Goal: Task Accomplishment & Management: Complete application form

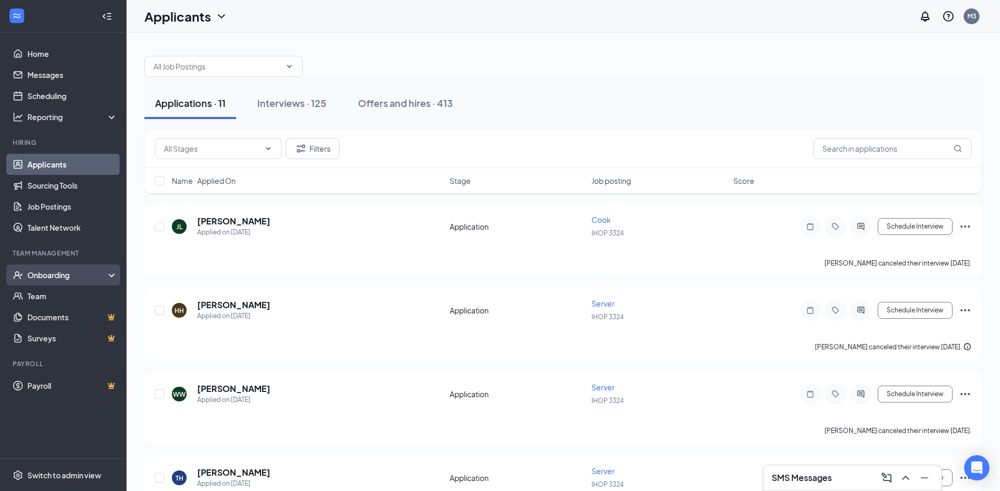
click at [68, 270] on div "Onboarding" at bounding box center [67, 275] width 81 height 11
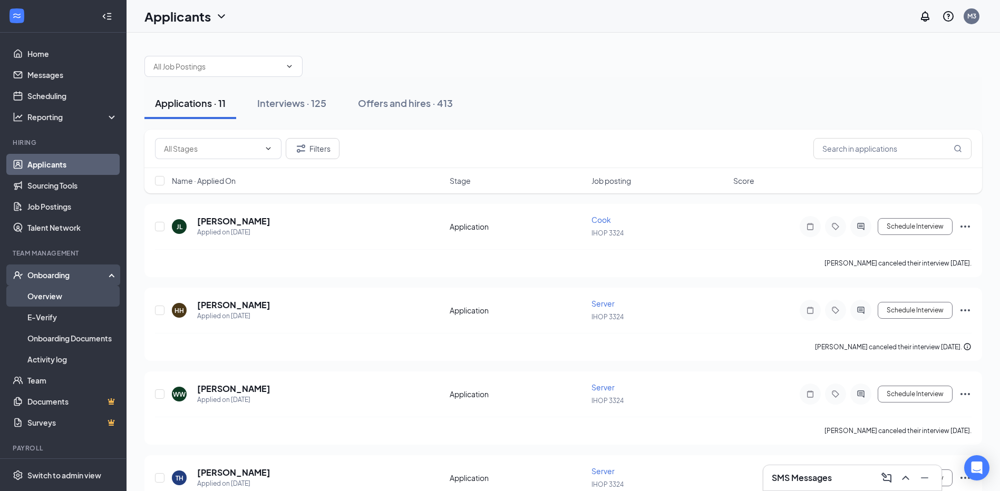
click at [73, 299] on link "Overview" at bounding box center [72, 296] width 90 height 21
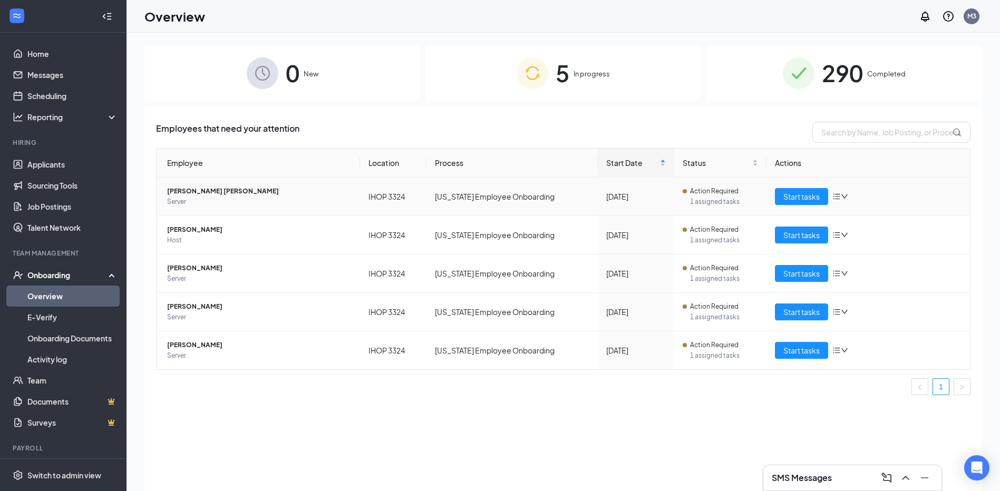
click at [839, 198] on icon "bars" at bounding box center [837, 196] width 8 height 8
click at [841, 191] on div "Start tasks" at bounding box center [868, 196] width 187 height 17
click at [841, 196] on icon "bars" at bounding box center [837, 196] width 8 height 8
click at [866, 267] on div "Remove from onboarding" at bounding box center [896, 265] width 114 height 11
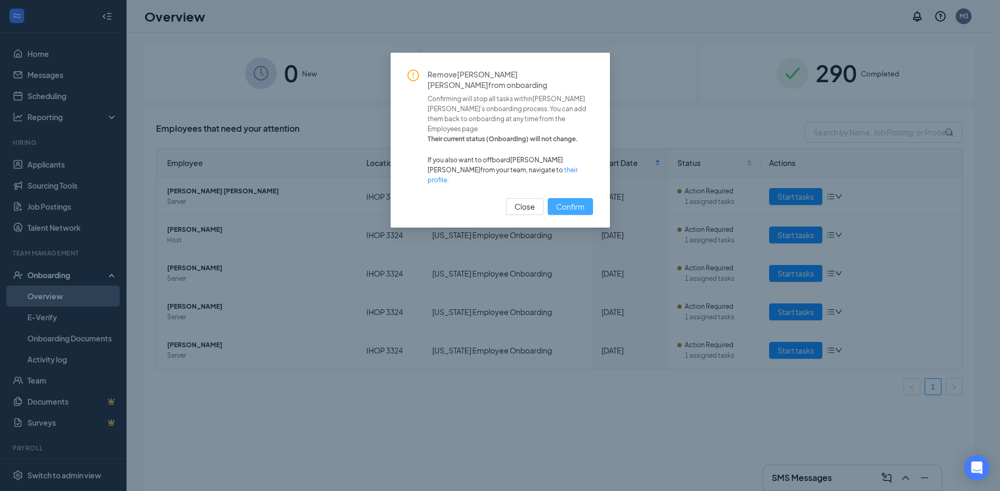
click at [582, 201] on span "Confirm" at bounding box center [570, 207] width 28 height 12
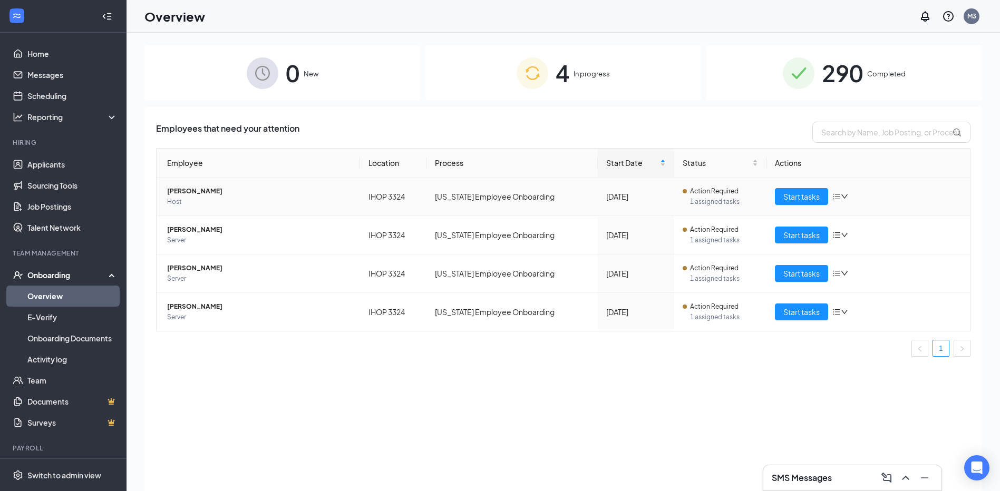
click at [839, 195] on icon "bars" at bounding box center [837, 196] width 8 height 8
click at [860, 269] on div "Remove from onboarding" at bounding box center [896, 265] width 114 height 11
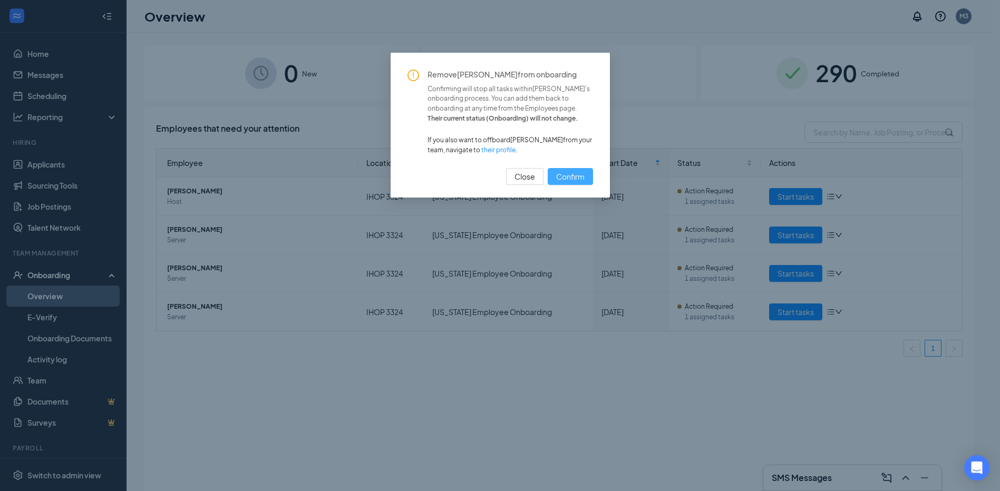
click at [583, 181] on span "Confirm" at bounding box center [570, 177] width 28 height 12
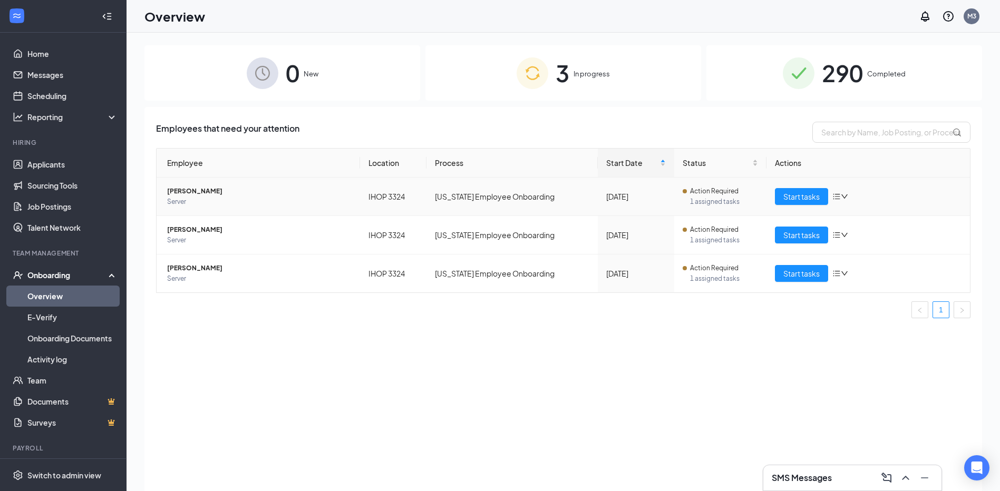
click at [845, 199] on icon "down" at bounding box center [844, 196] width 7 height 7
click at [885, 186] on td "Start tasks" at bounding box center [869, 197] width 204 height 38
click at [800, 200] on span "Start tasks" at bounding box center [802, 197] width 36 height 12
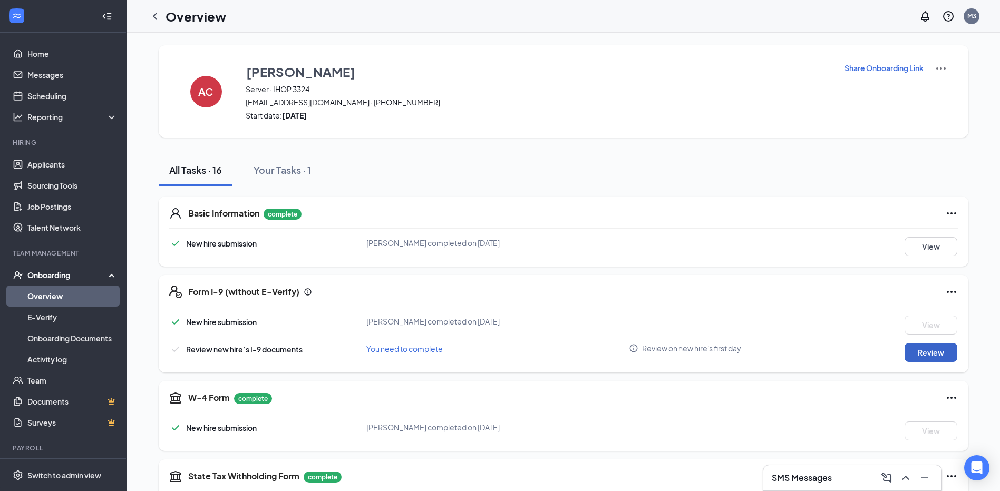
click at [939, 347] on button "Review" at bounding box center [931, 352] width 53 height 19
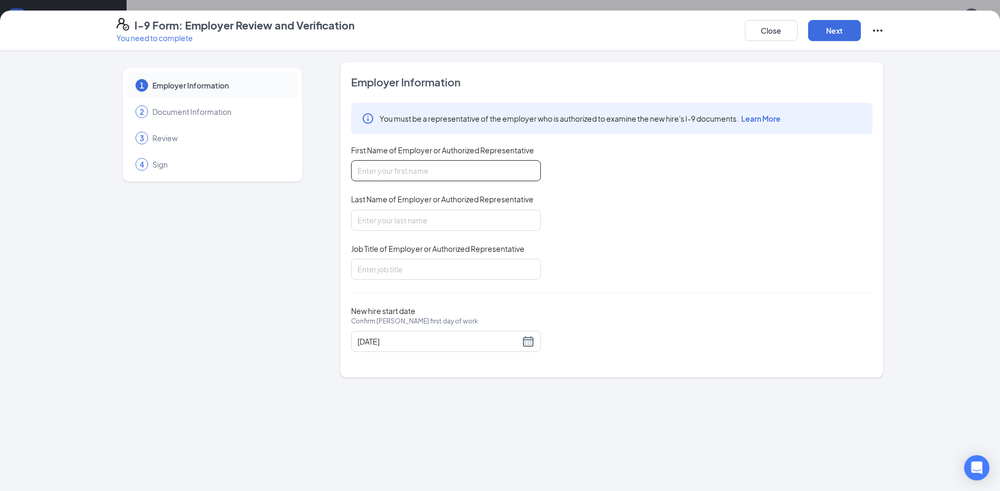
click at [439, 171] on input "First Name of Employer or Authorized Representative" at bounding box center [446, 170] width 190 height 21
type input "[PERSON_NAME]"
type input "District Manager"
click at [838, 18] on div "Close Next" at bounding box center [814, 30] width 139 height 25
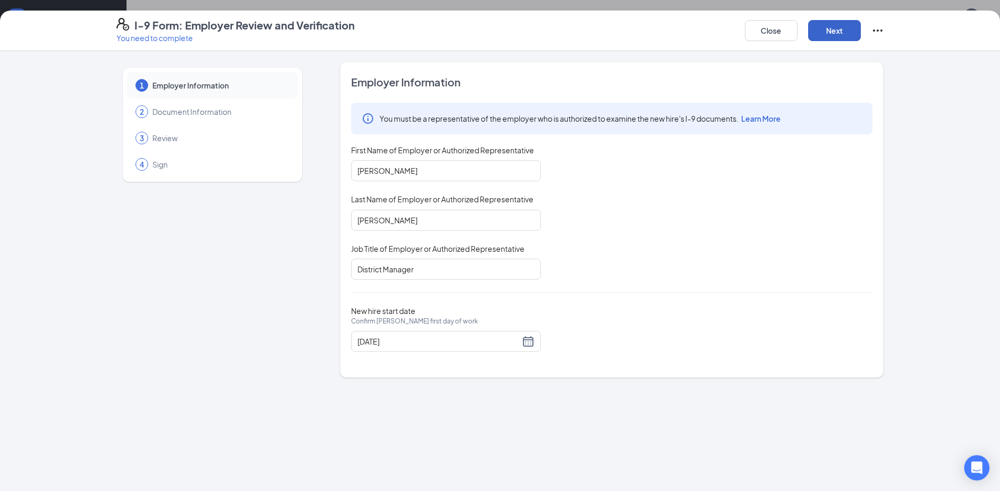
click at [839, 27] on button "Next" at bounding box center [834, 30] width 53 height 21
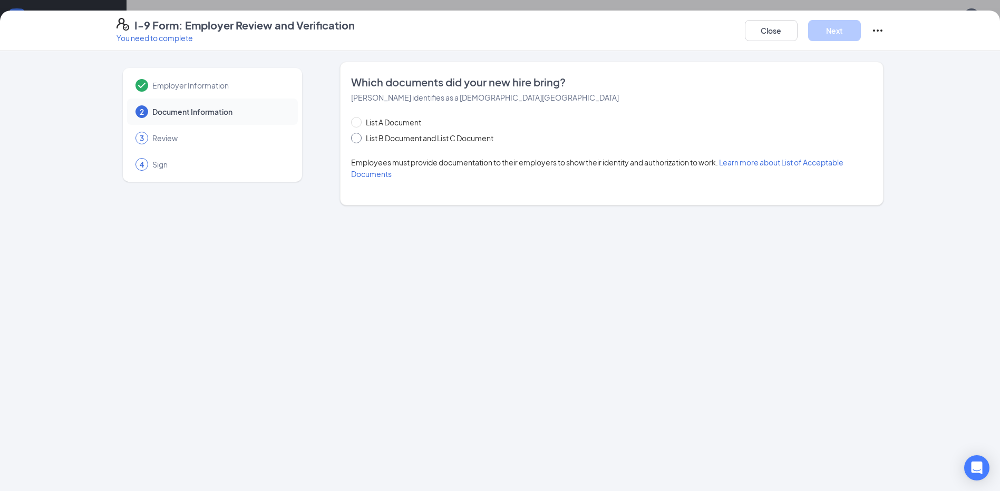
click at [361, 137] on span at bounding box center [356, 138] width 11 height 11
click at [359, 137] on input "List B Document and List C Document" at bounding box center [354, 136] width 7 height 7
radio input "true"
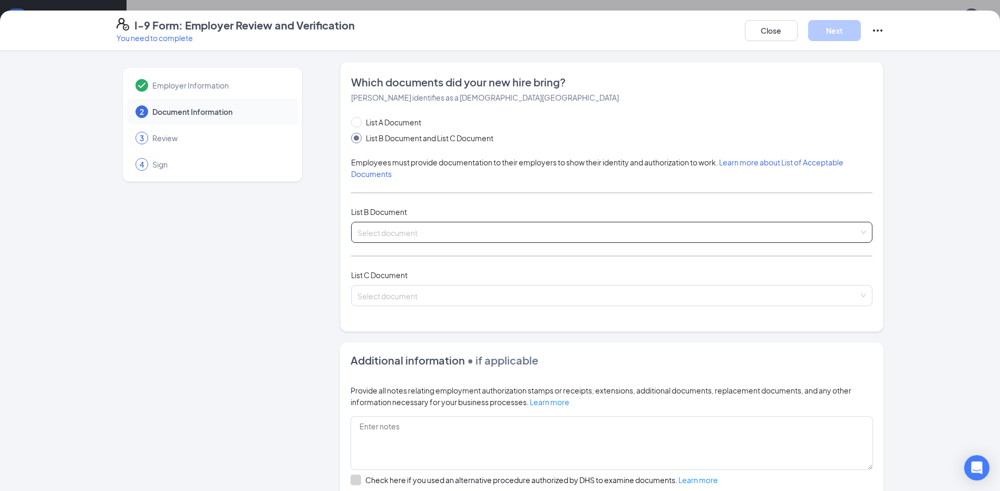
click at [394, 231] on input "search" at bounding box center [607, 231] width 501 height 16
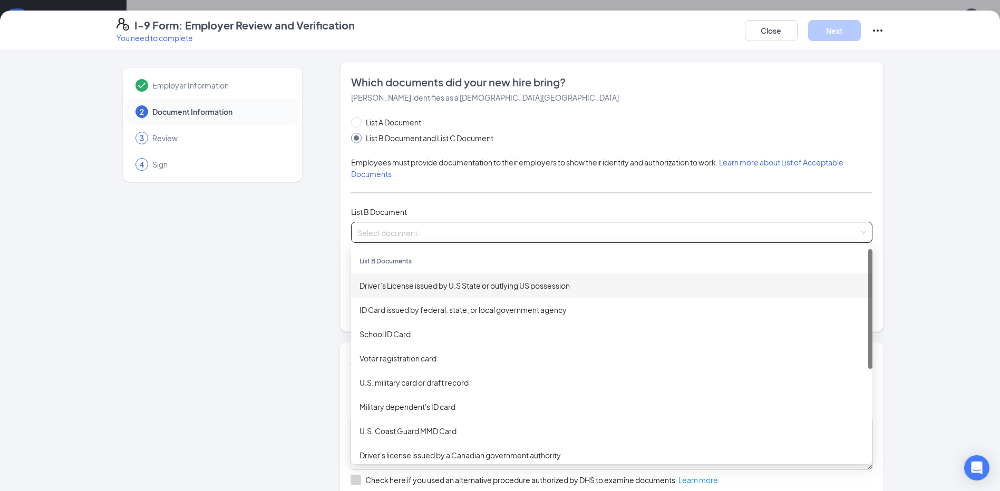
click at [404, 285] on div "Driver’s License issued by U.S State or outlying US possession" at bounding box center [612, 286] width 505 height 12
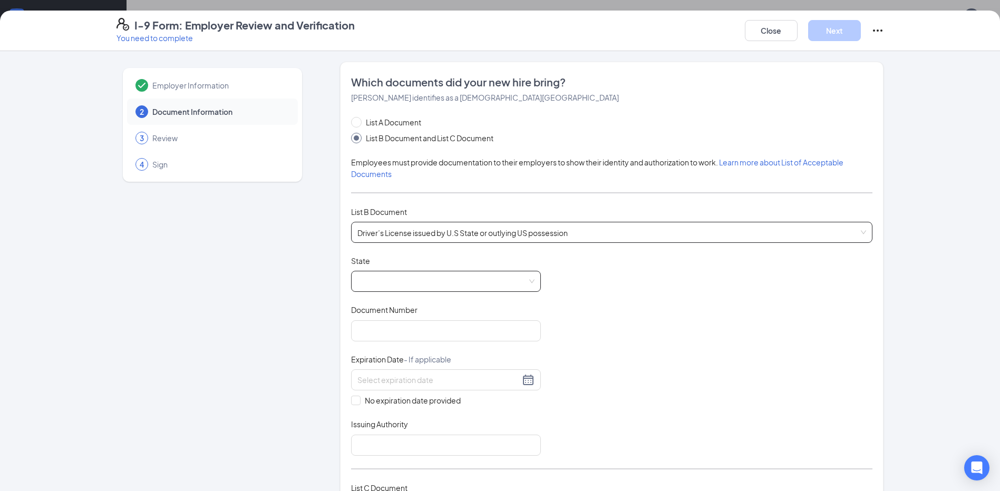
click at [374, 272] on span at bounding box center [445, 282] width 177 height 20
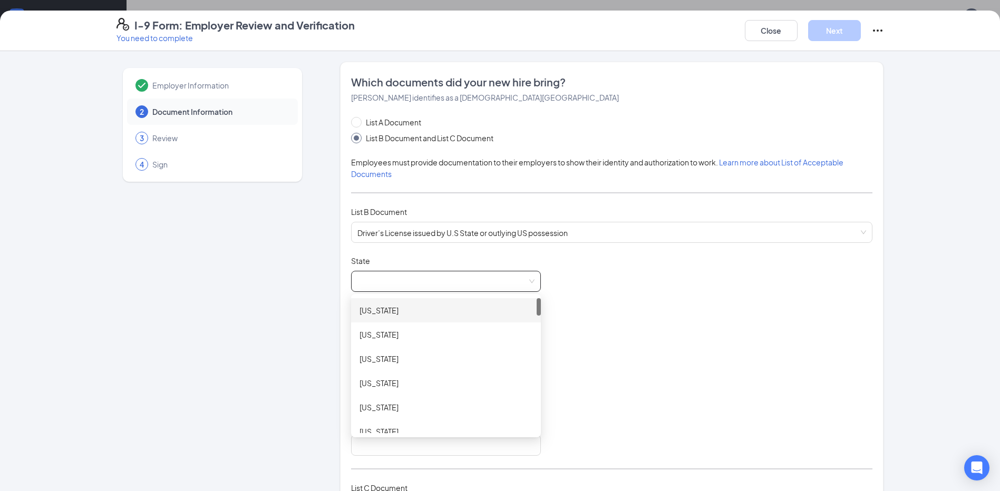
click at [385, 307] on div "[US_STATE]" at bounding box center [446, 311] width 173 height 12
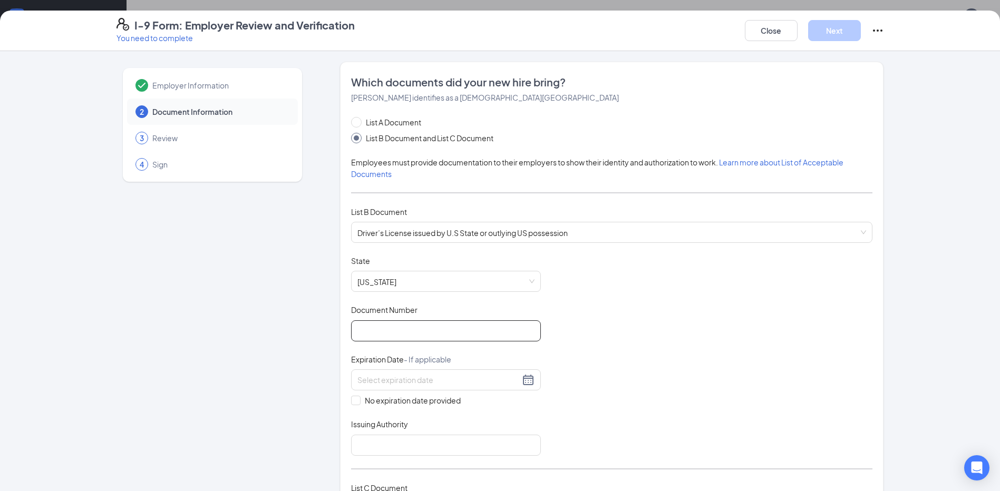
click at [435, 328] on input "Document Number" at bounding box center [446, 331] width 190 height 21
type input "10605930"
click at [362, 472] on div "9" at bounding box center [362, 474] width 13 height 13
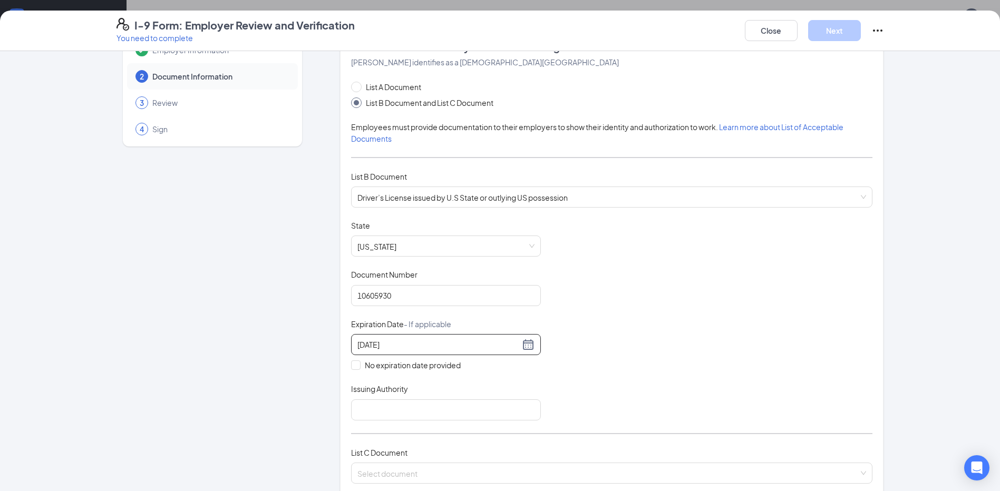
scroll to position [105, 0]
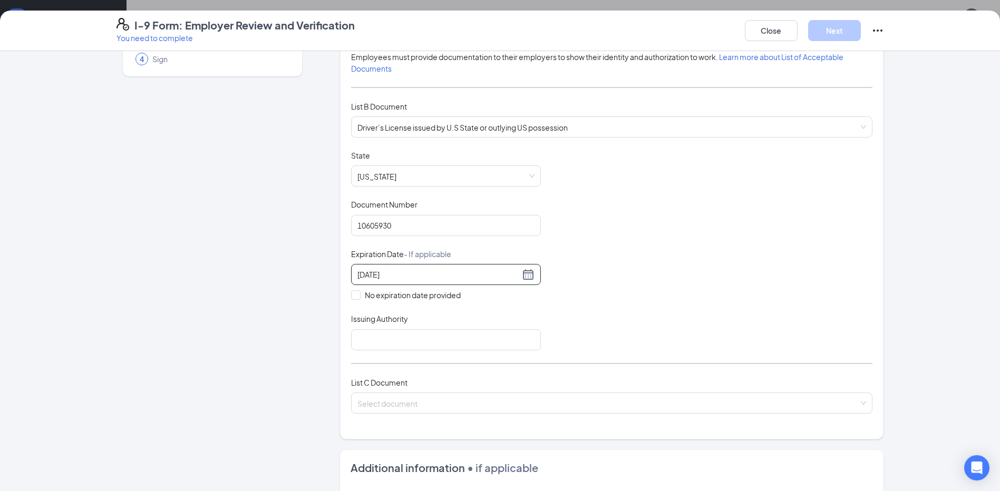
type input "[DATE]"
drag, startPoint x: 394, startPoint y: 322, endPoint x: 396, endPoint y: 337, distance: 15.0
click at [397, 333] on div "Issuing Authority" at bounding box center [446, 332] width 190 height 36
click at [396, 337] on input "Issuing Authority" at bounding box center [446, 340] width 190 height 21
type input "[US_STATE]"
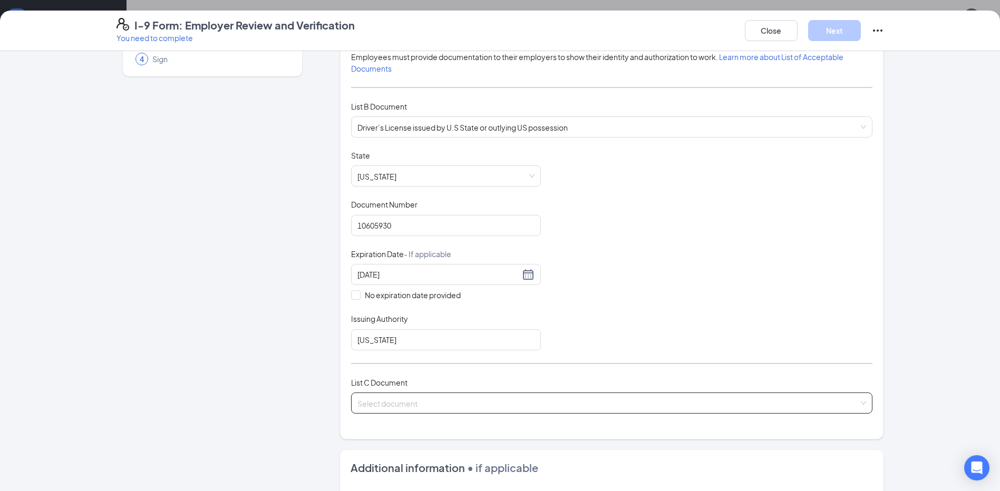
click at [432, 408] on input "search" at bounding box center [607, 401] width 501 height 16
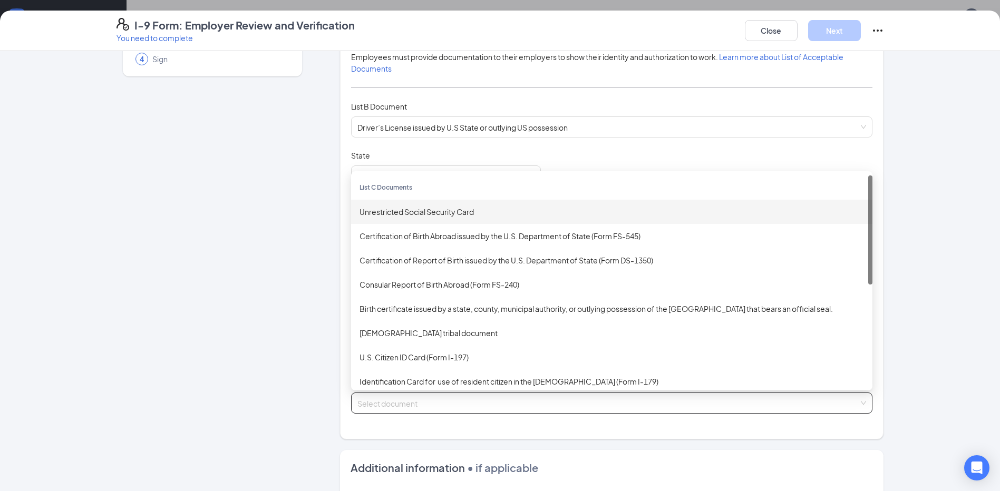
click at [409, 214] on div "Unrestricted Social Security Card" at bounding box center [612, 212] width 505 height 12
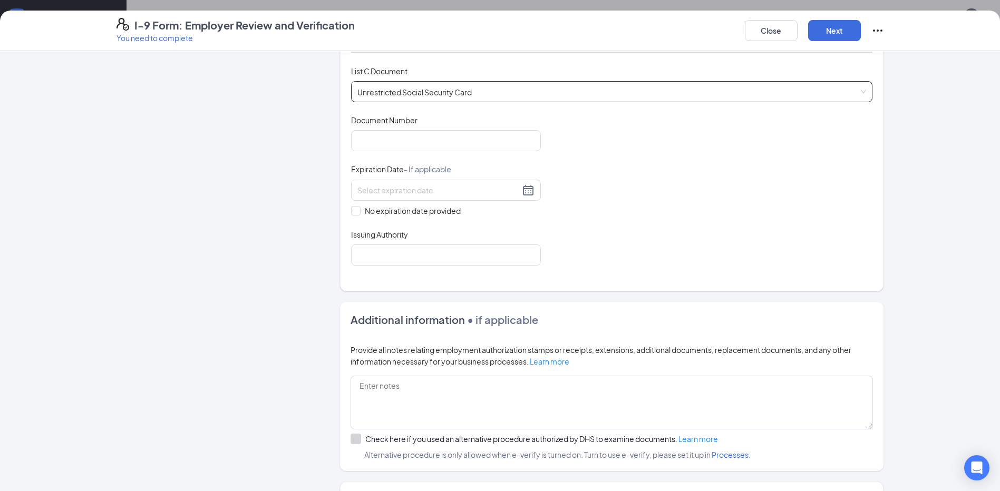
scroll to position [422, 0]
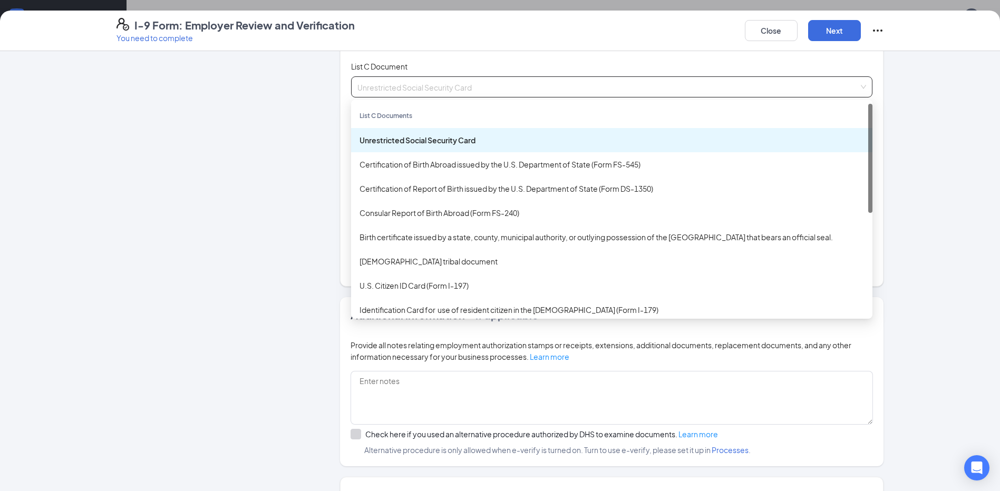
click at [429, 146] on div "Unrestricted Social Security Card" at bounding box center [611, 140] width 521 height 24
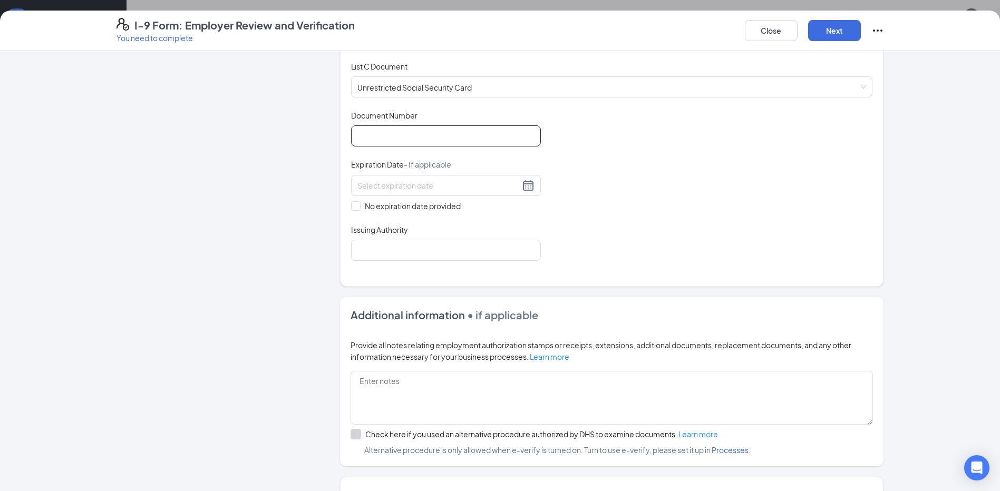
click at [431, 134] on input "Document Number" at bounding box center [446, 135] width 190 height 21
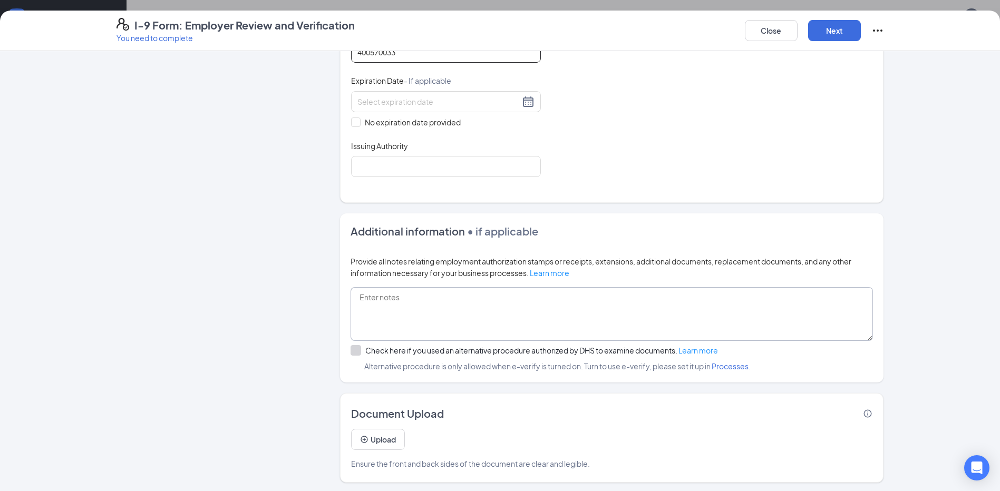
scroll to position [508, 0]
type input "400570033"
click at [356, 117] on span at bounding box center [355, 119] width 9 height 9
click at [356, 117] on input "No expiration date provided" at bounding box center [354, 118] width 7 height 7
checkbox input "true"
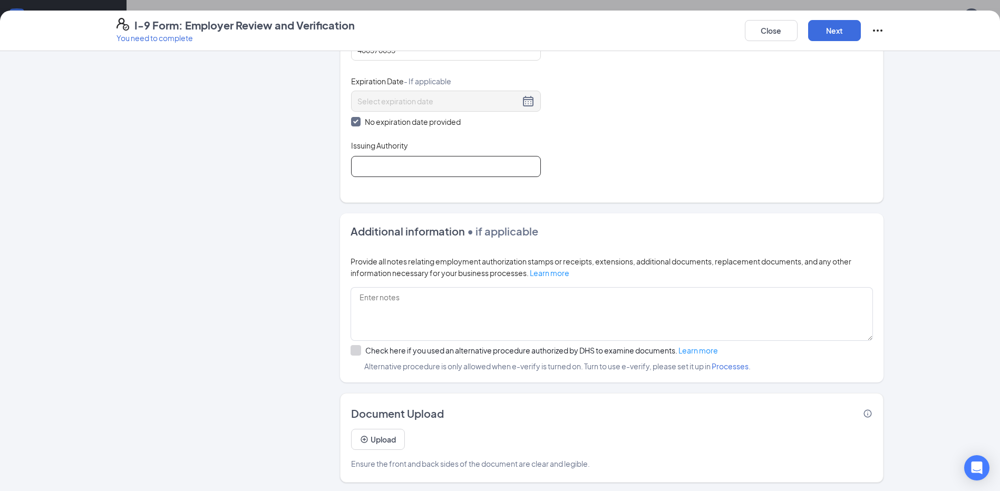
click at [373, 168] on input "Issuing Authority" at bounding box center [446, 166] width 190 height 21
type input "[GEOGRAPHIC_DATA]"
click at [843, 38] on button "Next" at bounding box center [834, 30] width 53 height 21
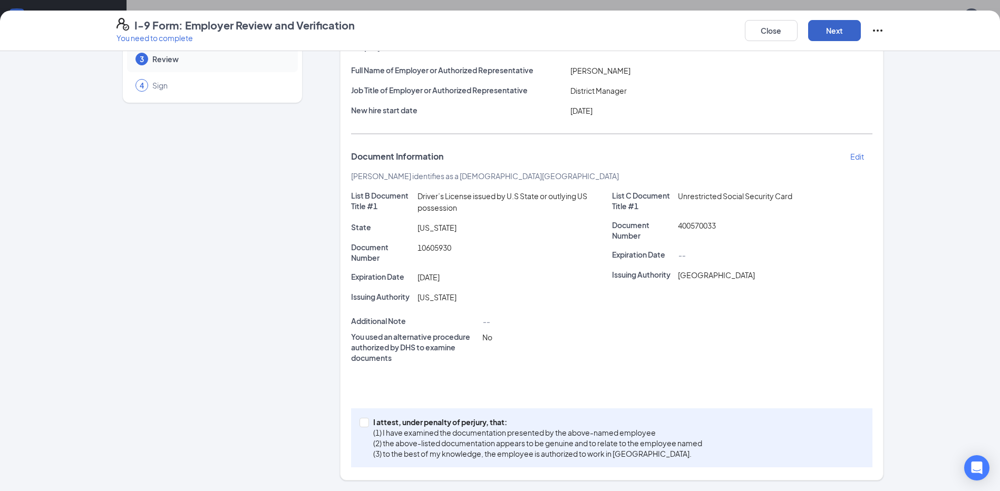
scroll to position [523, 0]
click at [360, 424] on input "I attest, under penalty of [PERSON_NAME], that: (1) I have examined the documen…" at bounding box center [363, 421] width 7 height 7
checkbox input "true"
click at [829, 32] on button "Next" at bounding box center [834, 30] width 53 height 21
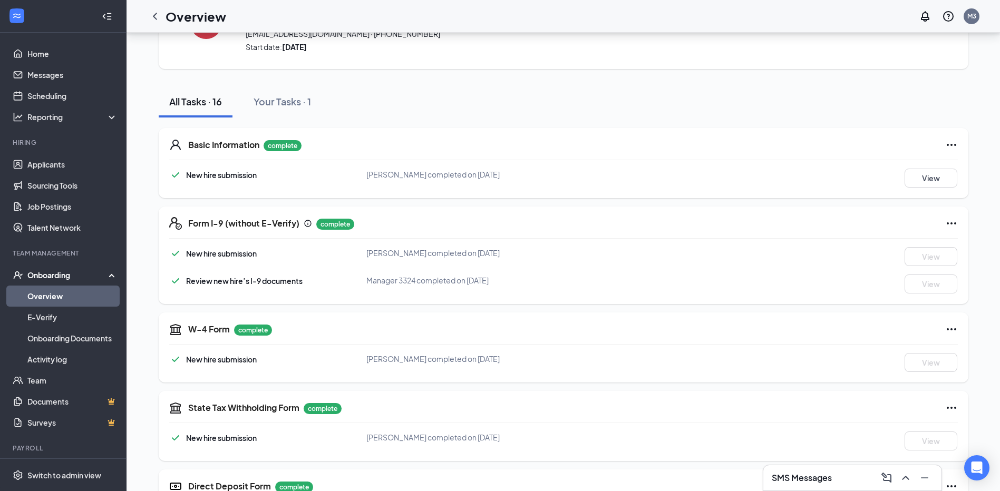
scroll to position [53, 0]
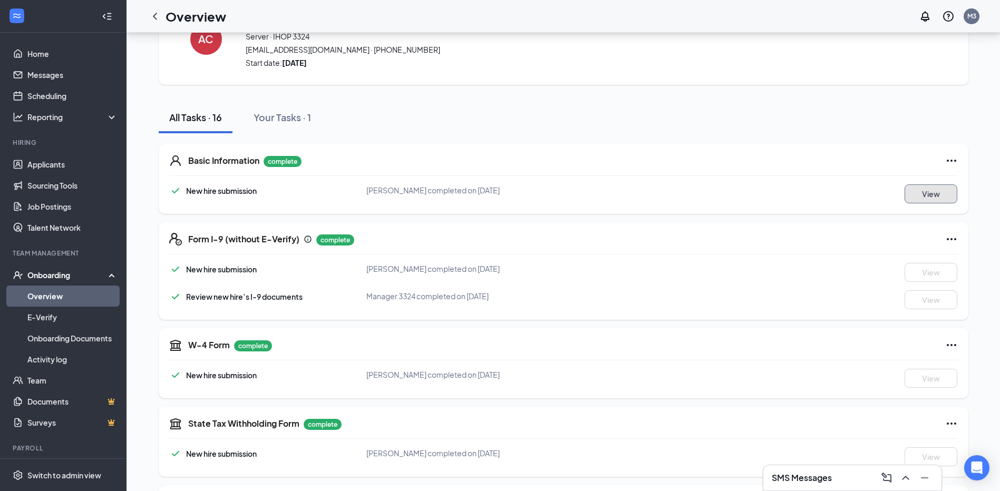
click at [934, 196] on button "View" at bounding box center [931, 194] width 53 height 19
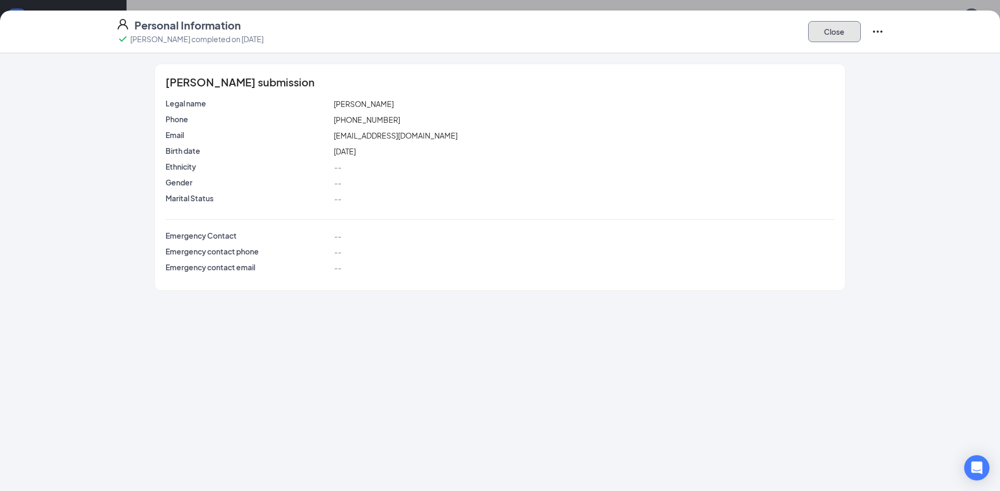
click at [837, 32] on button "Close" at bounding box center [834, 31] width 53 height 21
